Goal: Task Accomplishment & Management: Complete application form

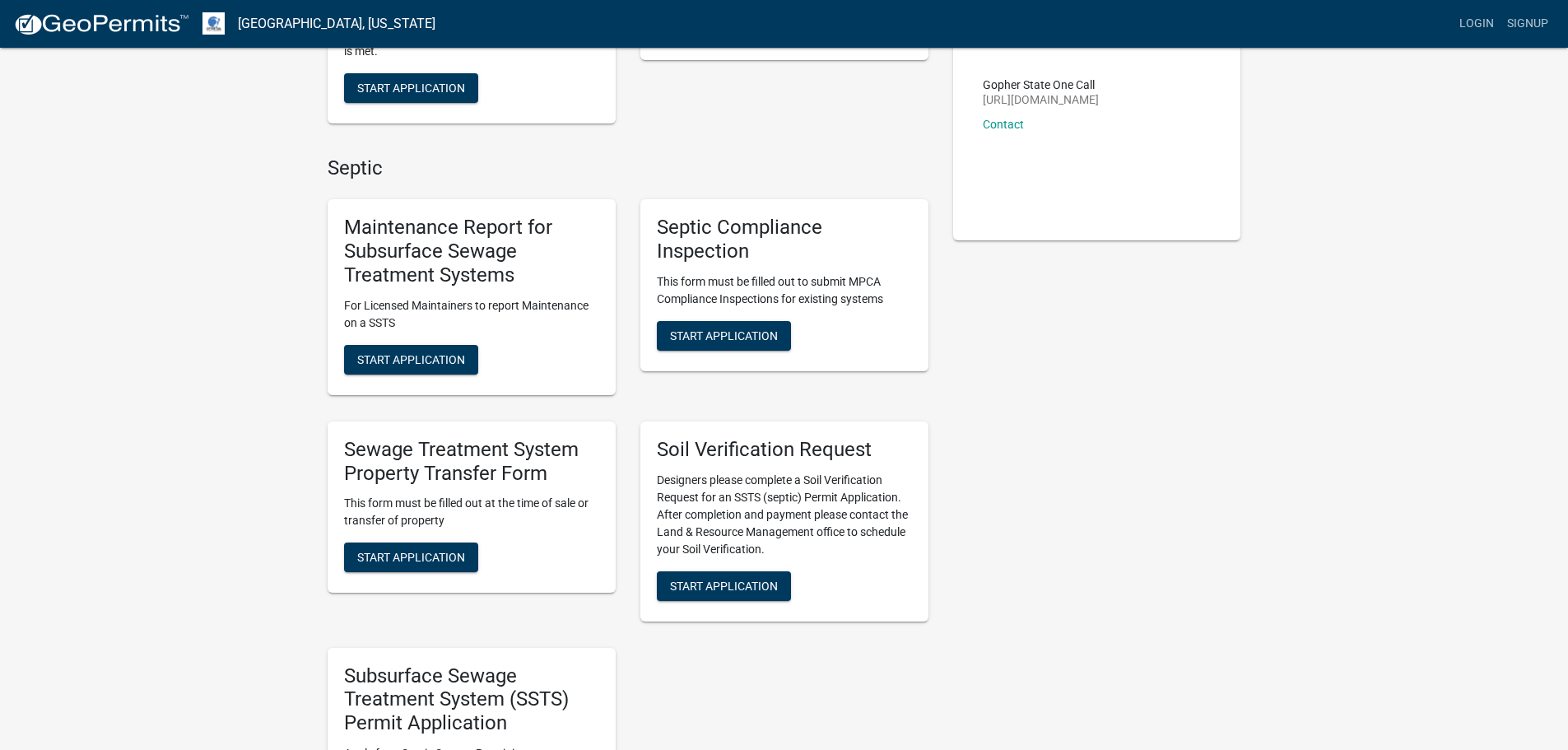
scroll to position [330, 0]
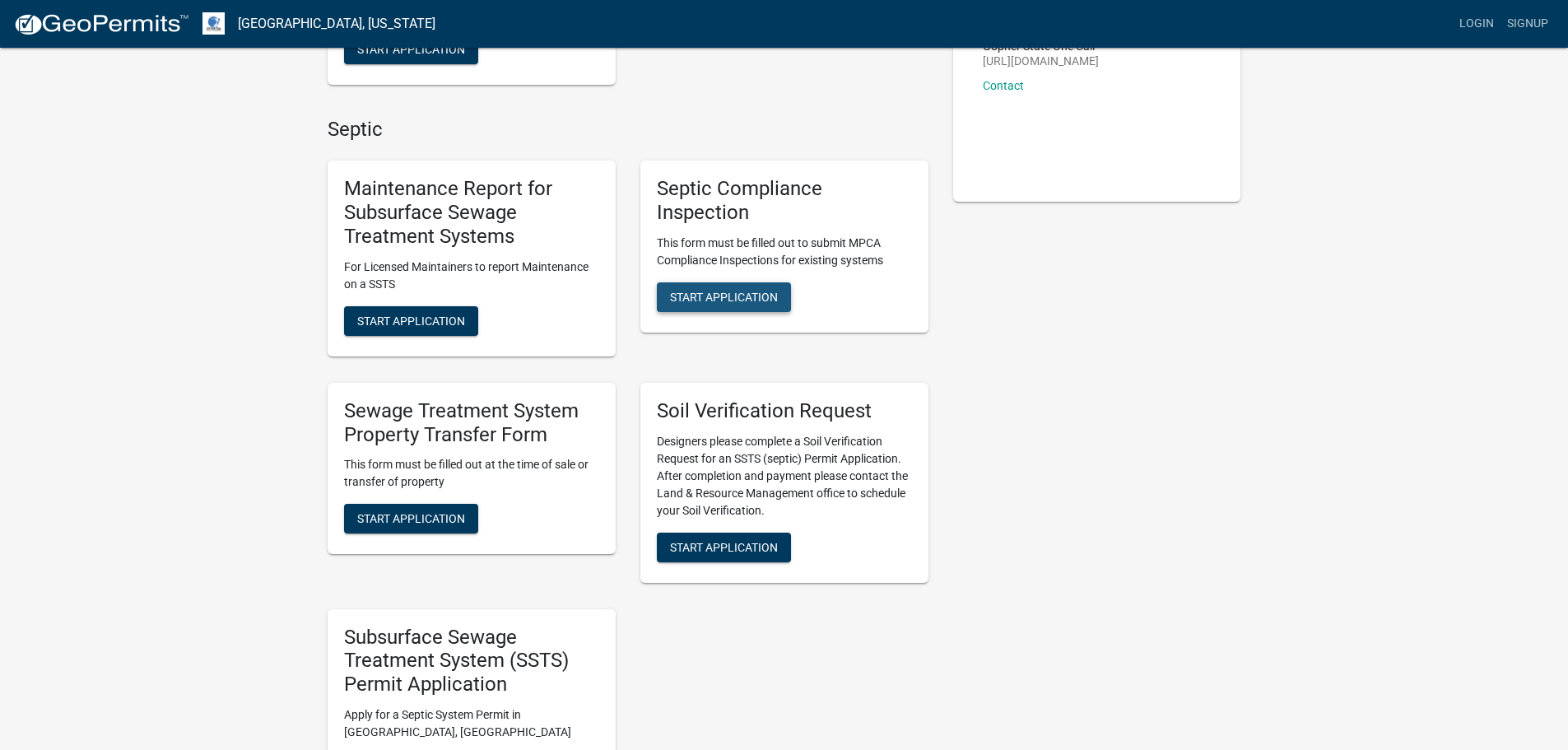
click at [726, 293] on span "Start Application" at bounding box center [723, 296] width 108 height 13
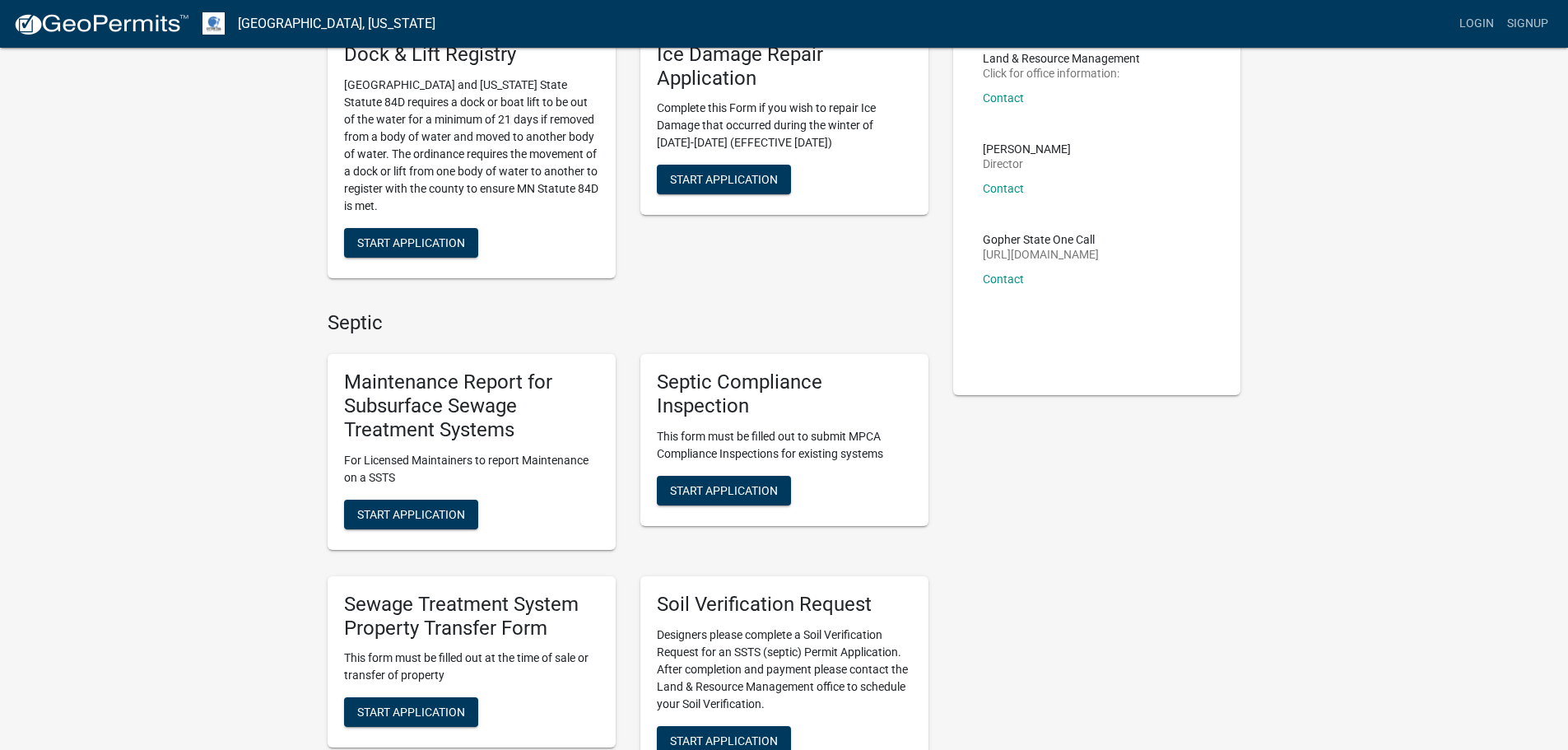
scroll to position [165, 0]
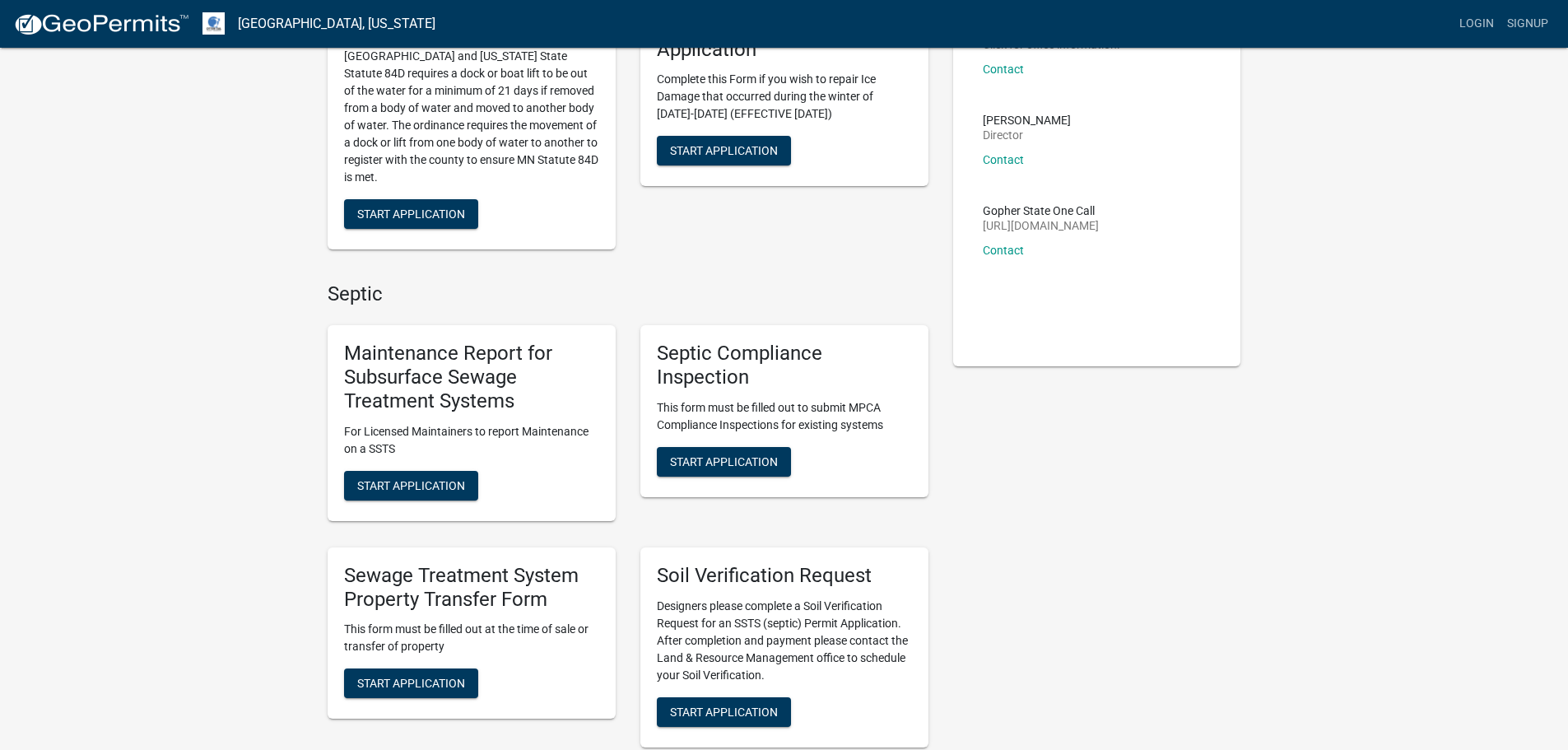
click at [424, 388] on h5 "Maintenance Report for Subsurface Sewage Treatment Systems" at bounding box center [471, 377] width 255 height 71
click at [409, 485] on span "Start Application" at bounding box center [410, 484] width 108 height 13
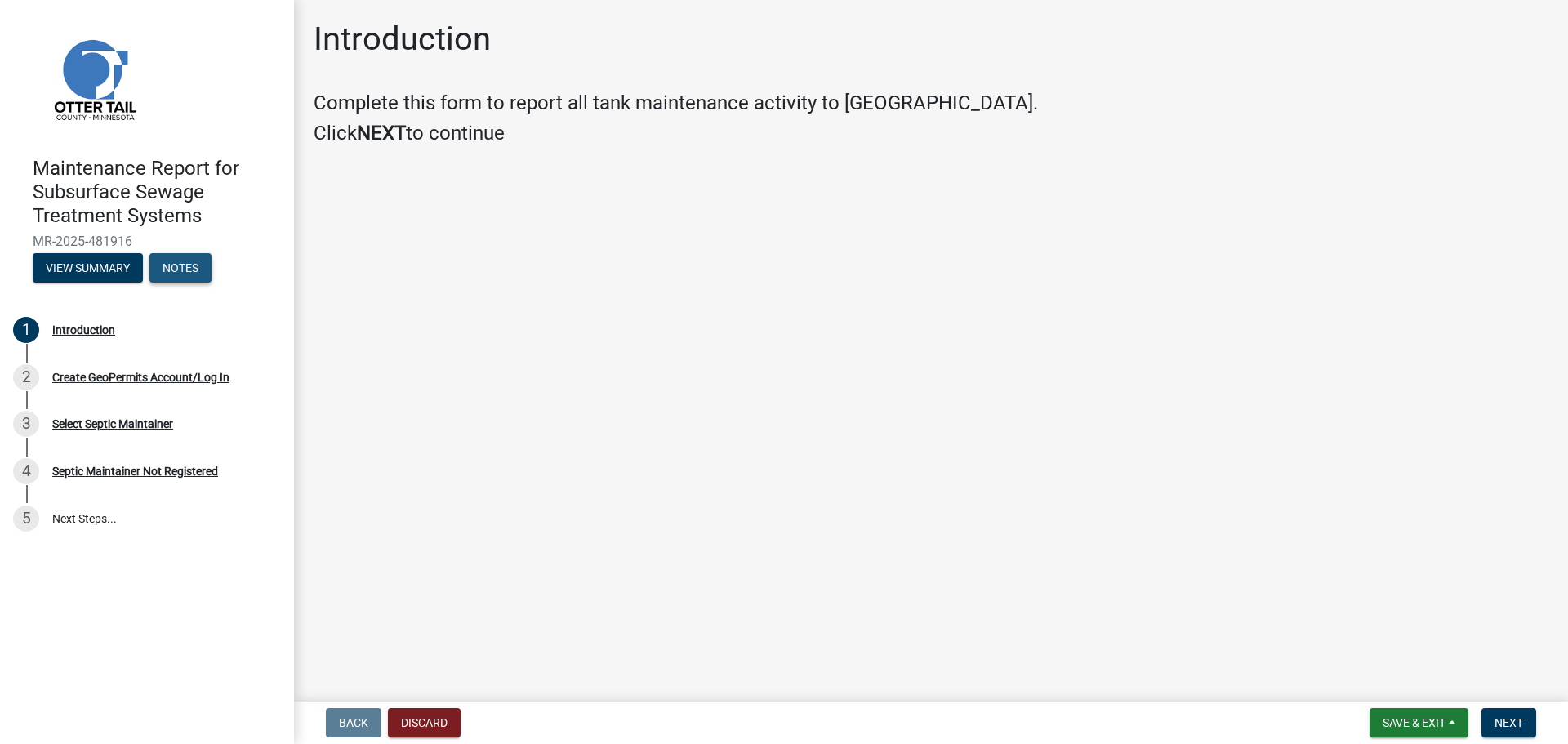
click at [205, 271] on button "Notes" at bounding box center [180, 268] width 62 height 30
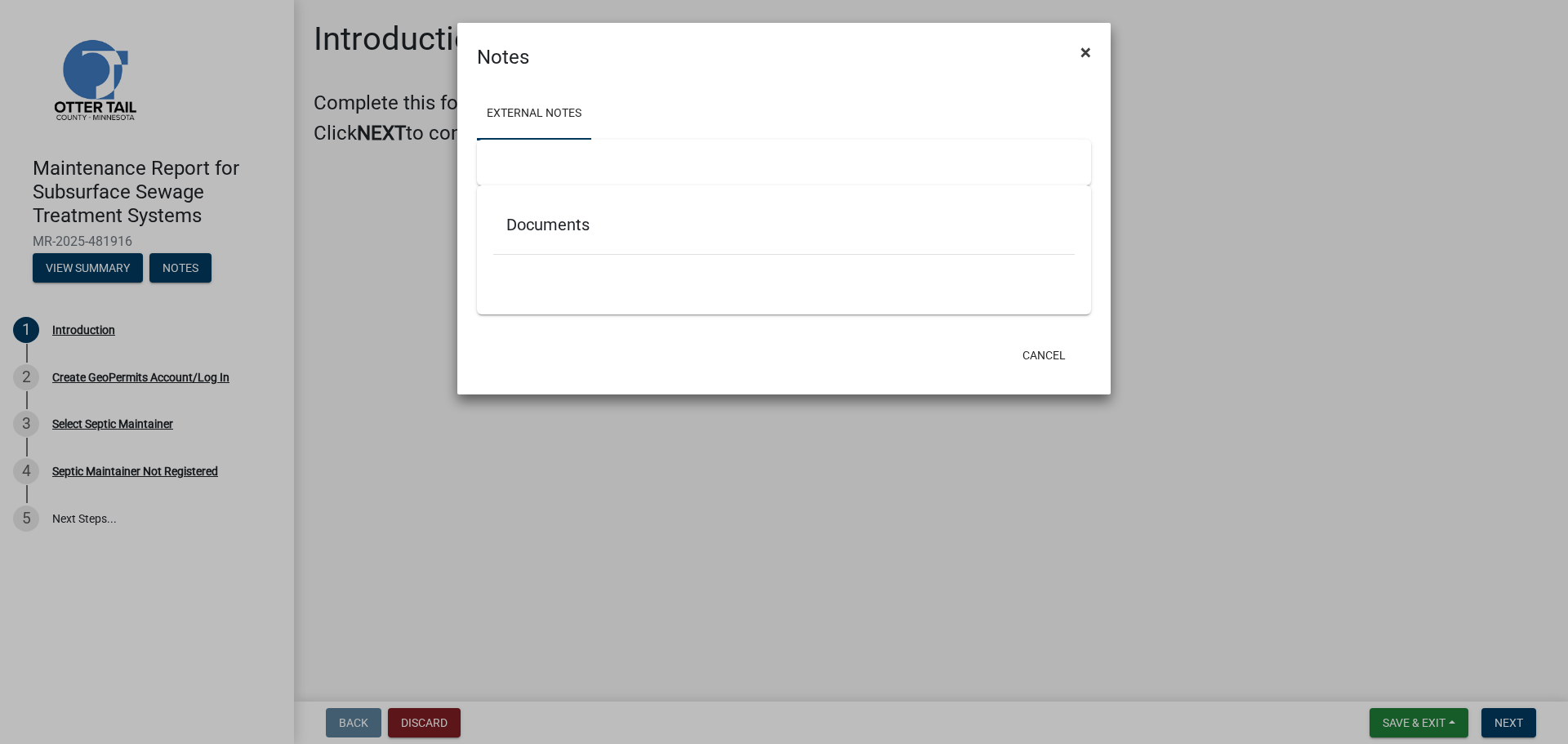
click at [1088, 54] on span "×" at bounding box center [1085, 52] width 10 height 23
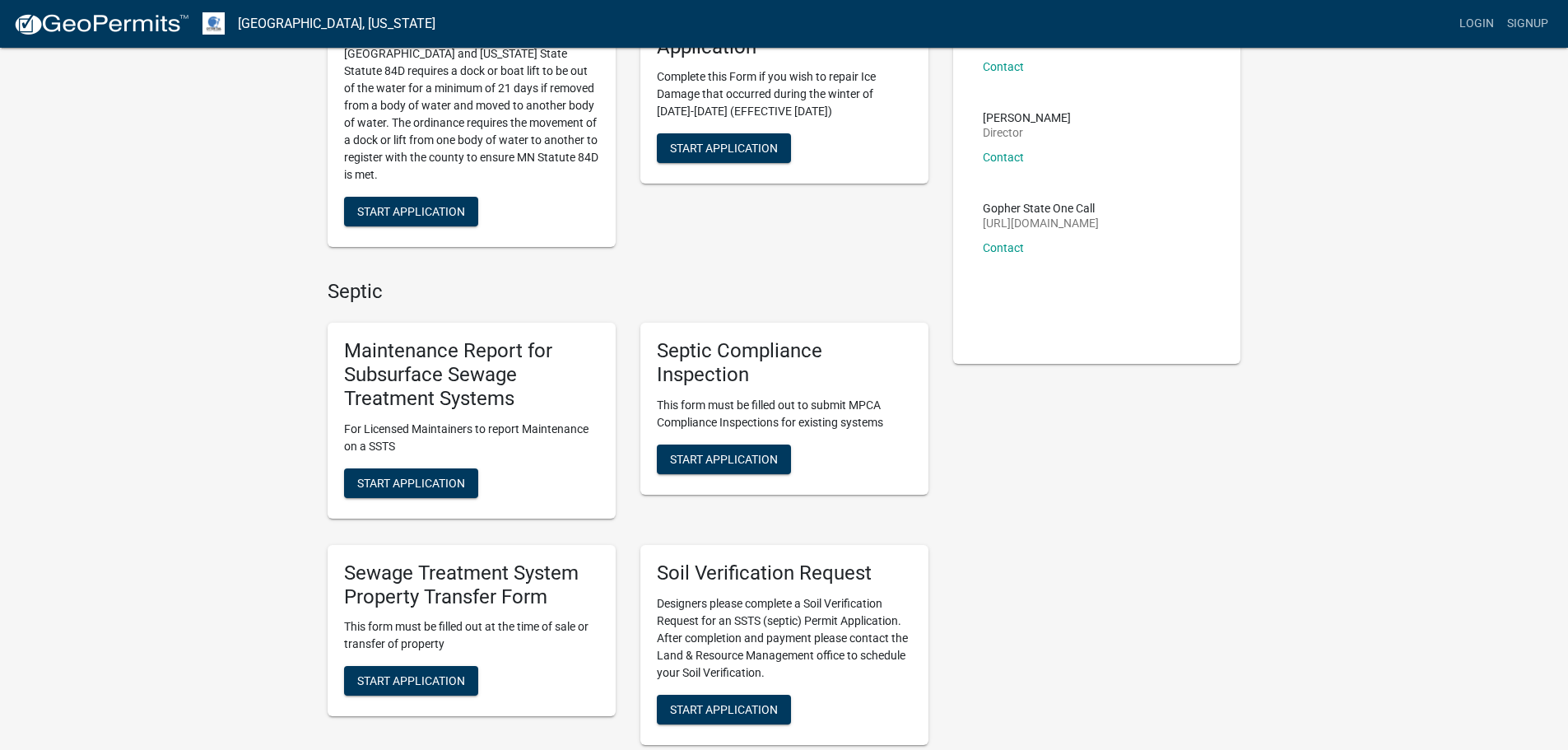
scroll to position [411, 0]
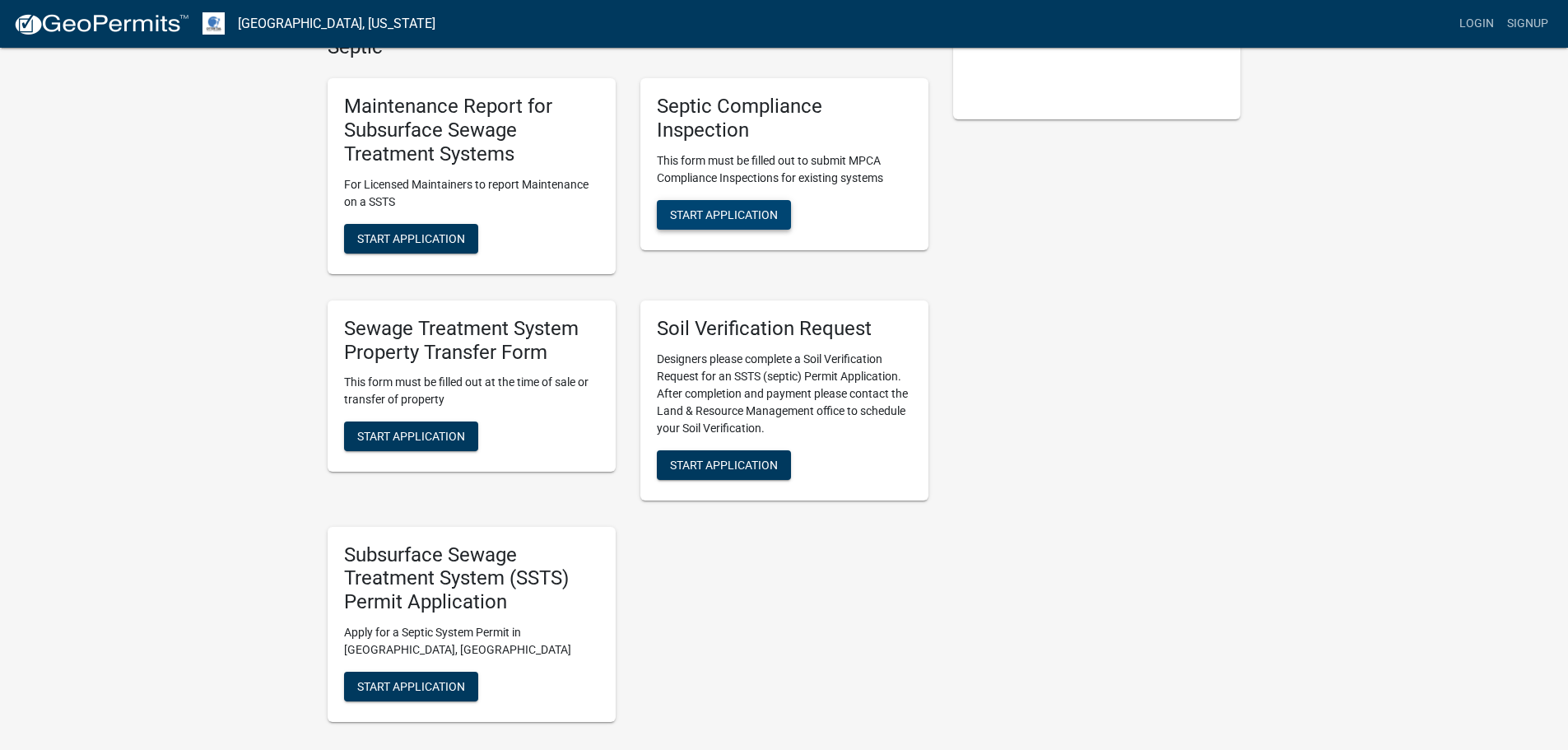
click at [727, 214] on span "Start Application" at bounding box center [723, 214] width 108 height 13
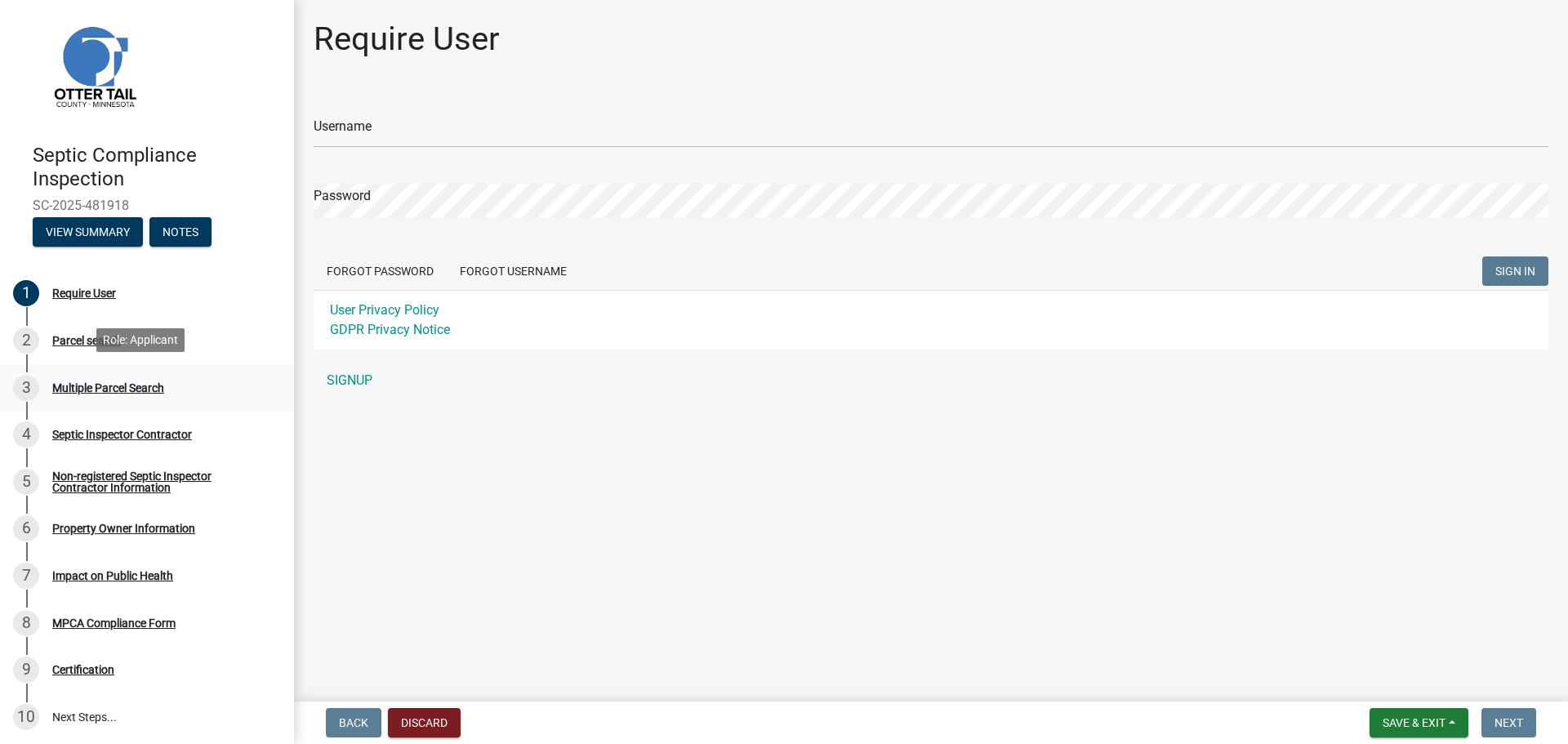
scroll to position [17, 0]
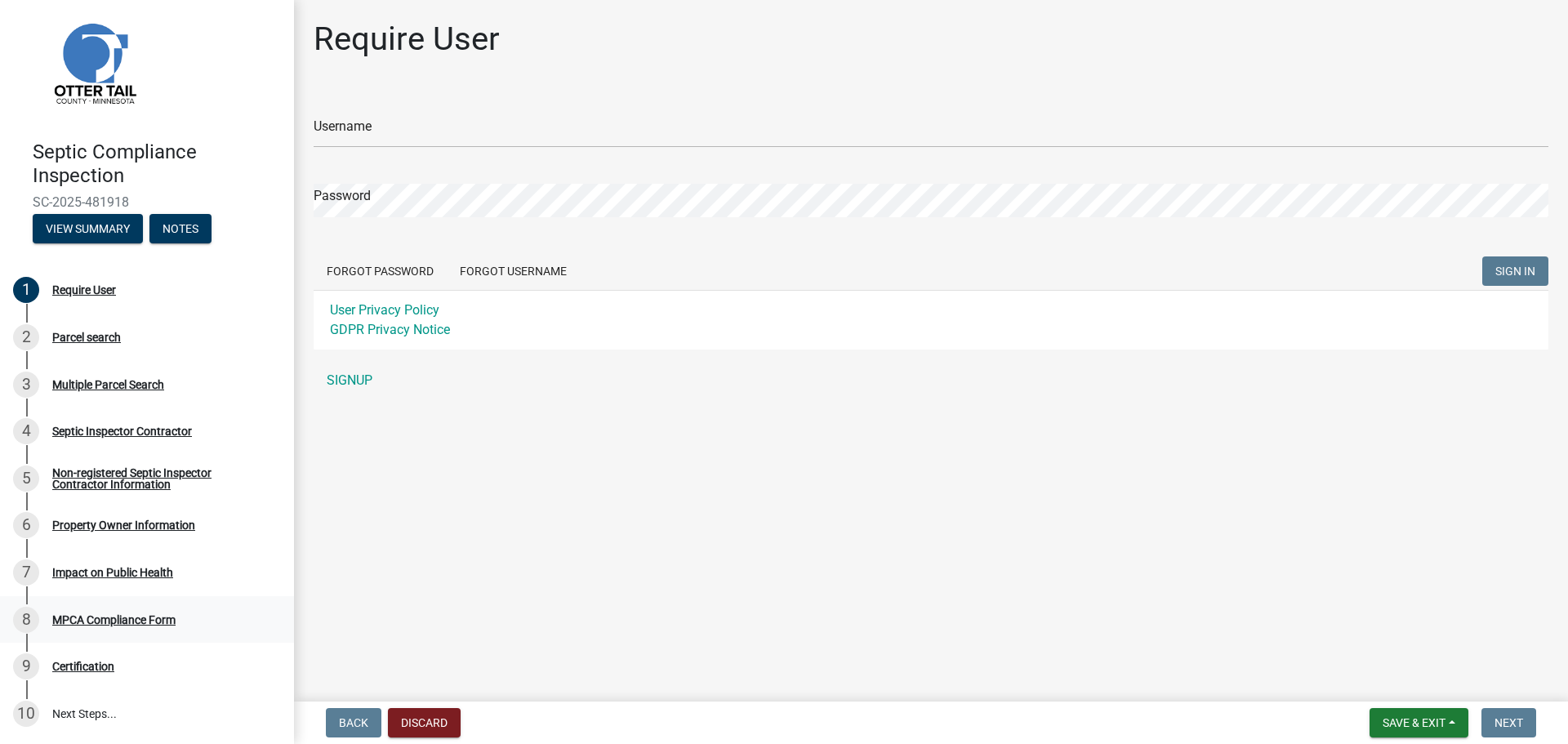
click at [100, 619] on div "MPCA Compliance Form" at bounding box center [114, 620] width 123 height 11
